Goal: Transaction & Acquisition: Purchase product/service

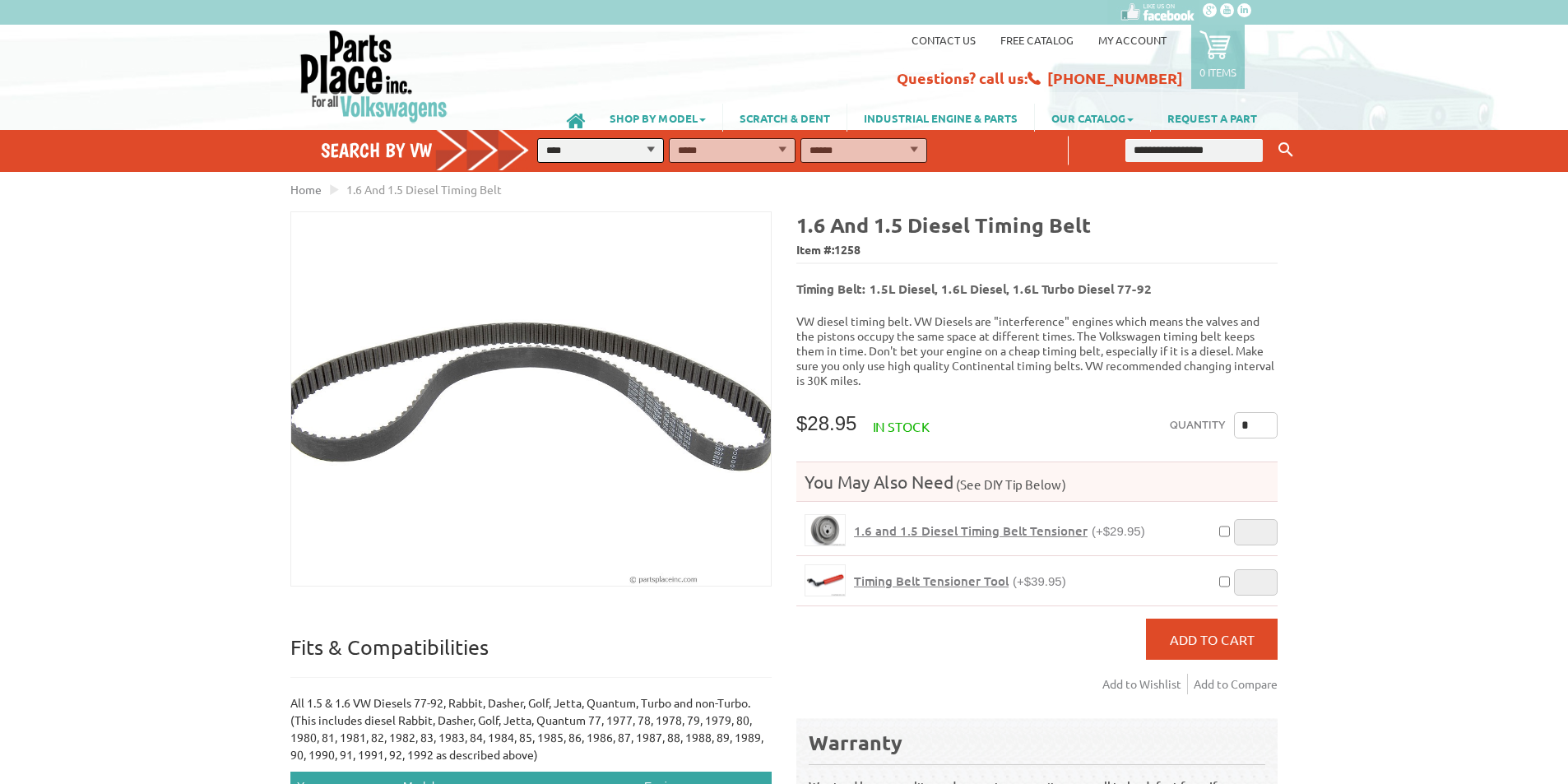
click at [931, 522] on span "1.6 and 1.5 Diesel Timing Belt Tensioner" at bounding box center [970, 530] width 233 height 17
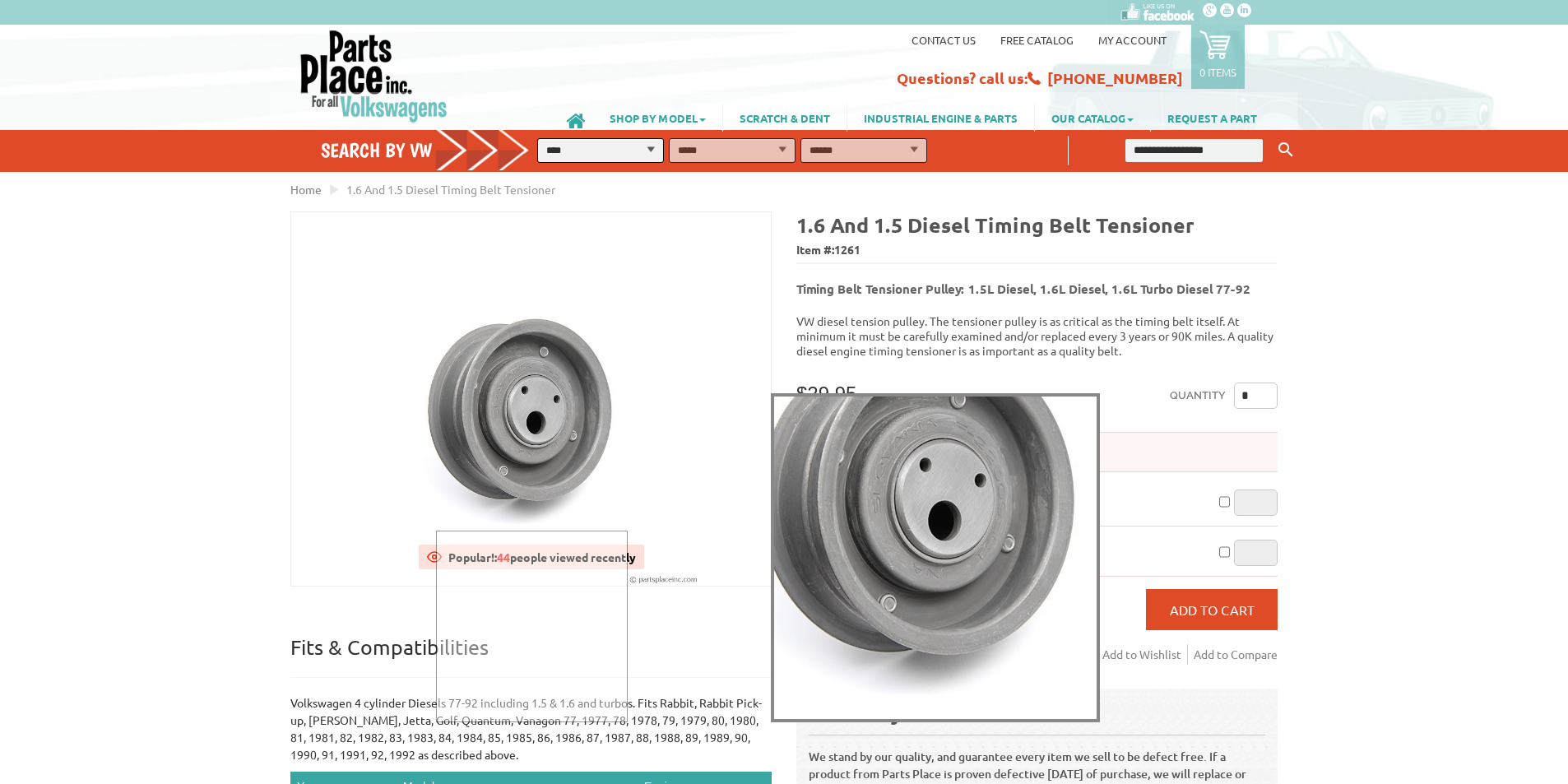
click at [532, 439] on div at bounding box center [530, 580] width 480 height 374
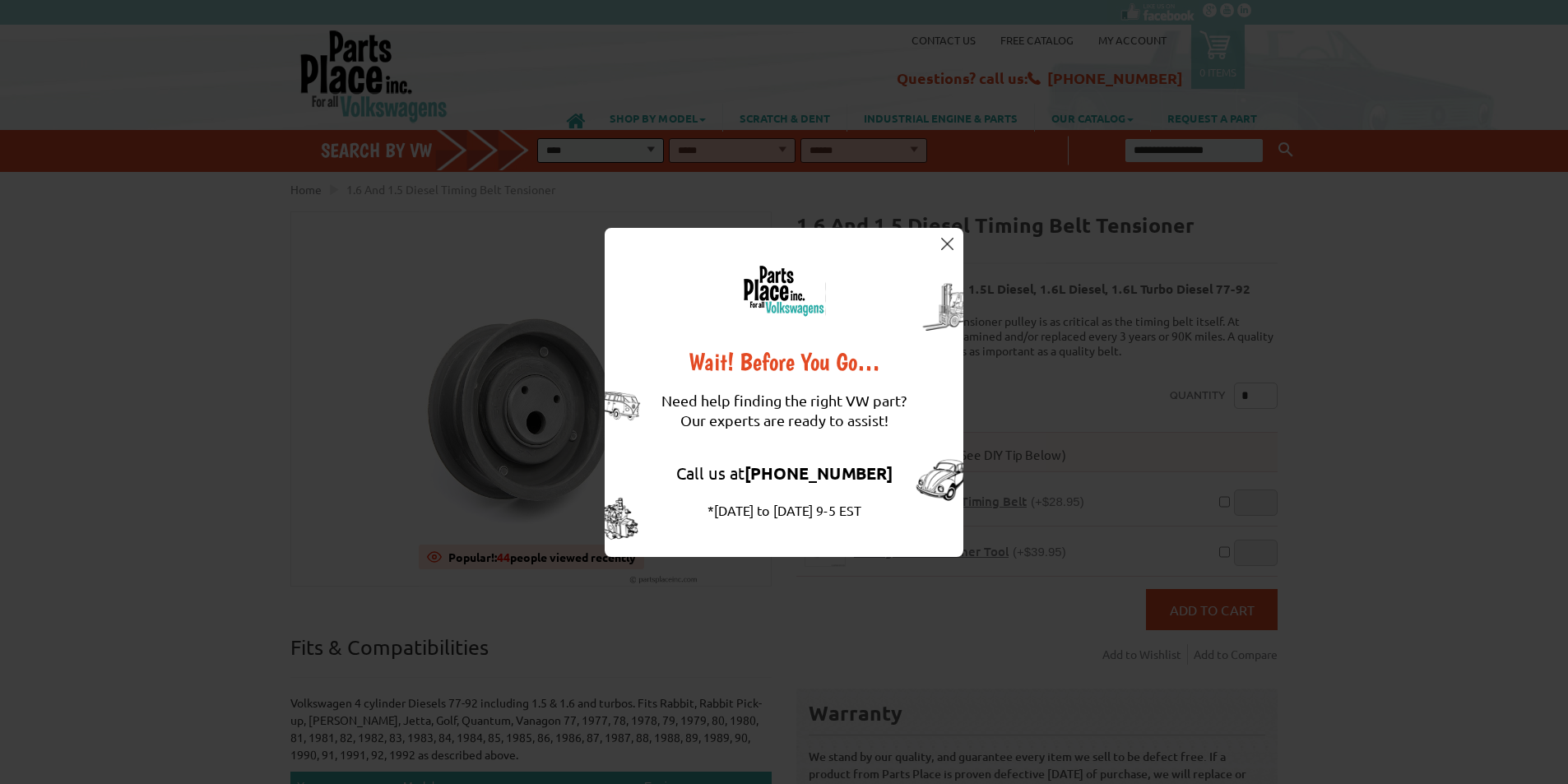
click at [952, 246] on img at bounding box center [947, 243] width 12 height 12
